Goal: Find contact information: Find contact information

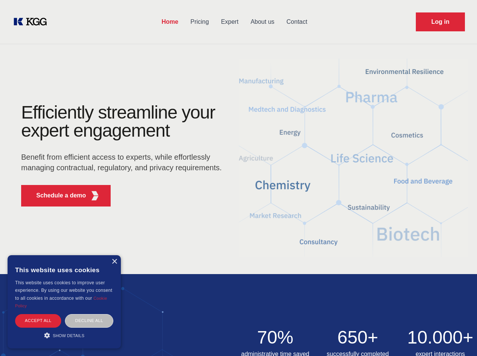
click at [238, 178] on div "Efficiently streamline your expert engagement Benefit from efficient access to …" at bounding box center [124, 158] width 230 height 109
click at [57, 196] on p "Schedule a demo" at bounding box center [61, 195] width 50 height 9
click at [114, 262] on div "× This website uses cookies This website uses cookies to improve user experienc…" at bounding box center [64, 301] width 113 height 93
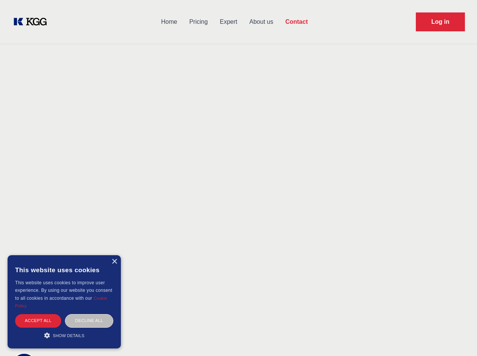
click at [38, 321] on div "Accept all" at bounding box center [38, 320] width 46 height 13
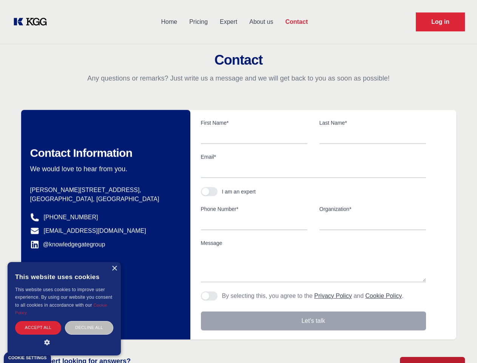
click at [89, 321] on div "Decline all" at bounding box center [89, 327] width 48 height 13
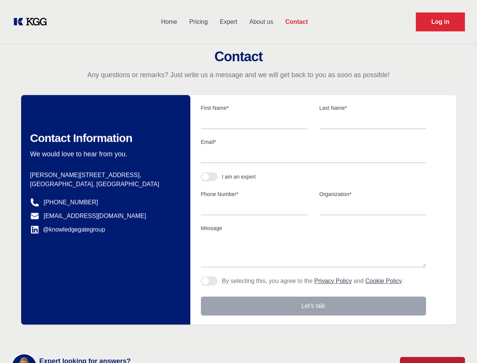
click at [64, 335] on main "Contact Any questions or remarks? Just write us a message and we will get back …" at bounding box center [238, 196] width 477 height 393
